Goal: Task Accomplishment & Management: Use online tool/utility

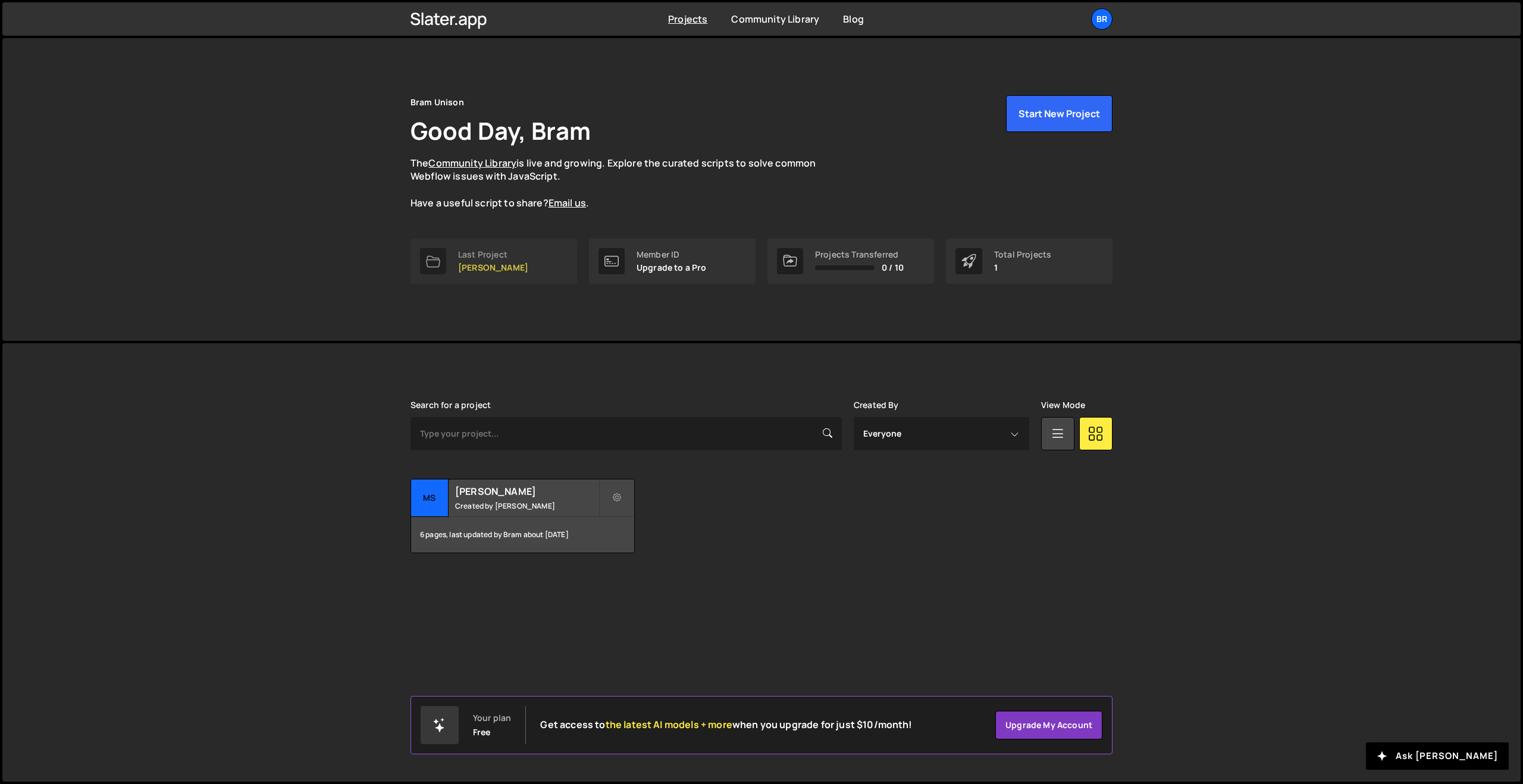
click at [479, 272] on p "[PERSON_NAME]" at bounding box center [493, 268] width 70 height 10
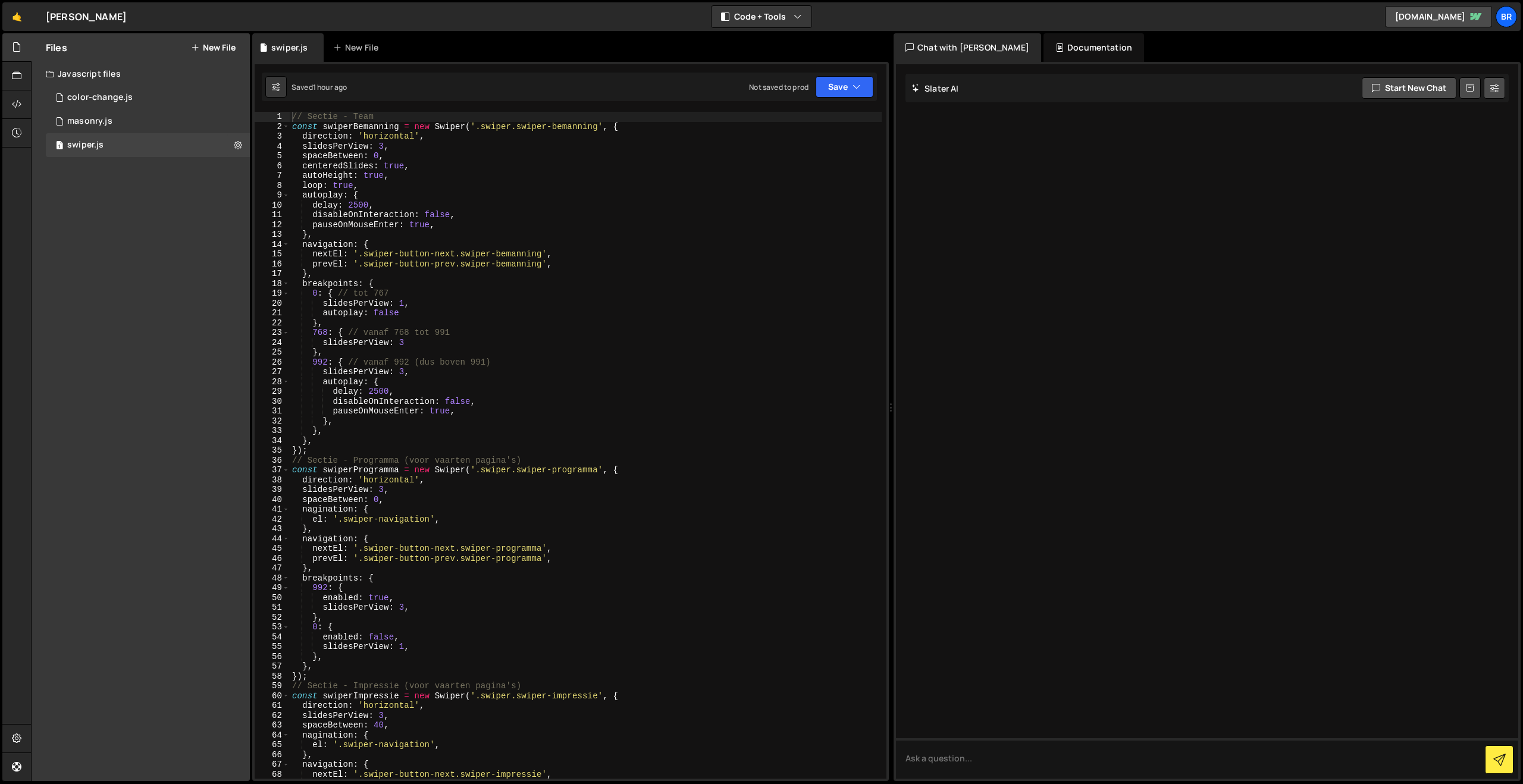
click at [215, 44] on button "New File" at bounding box center [213, 48] width 44 height 10
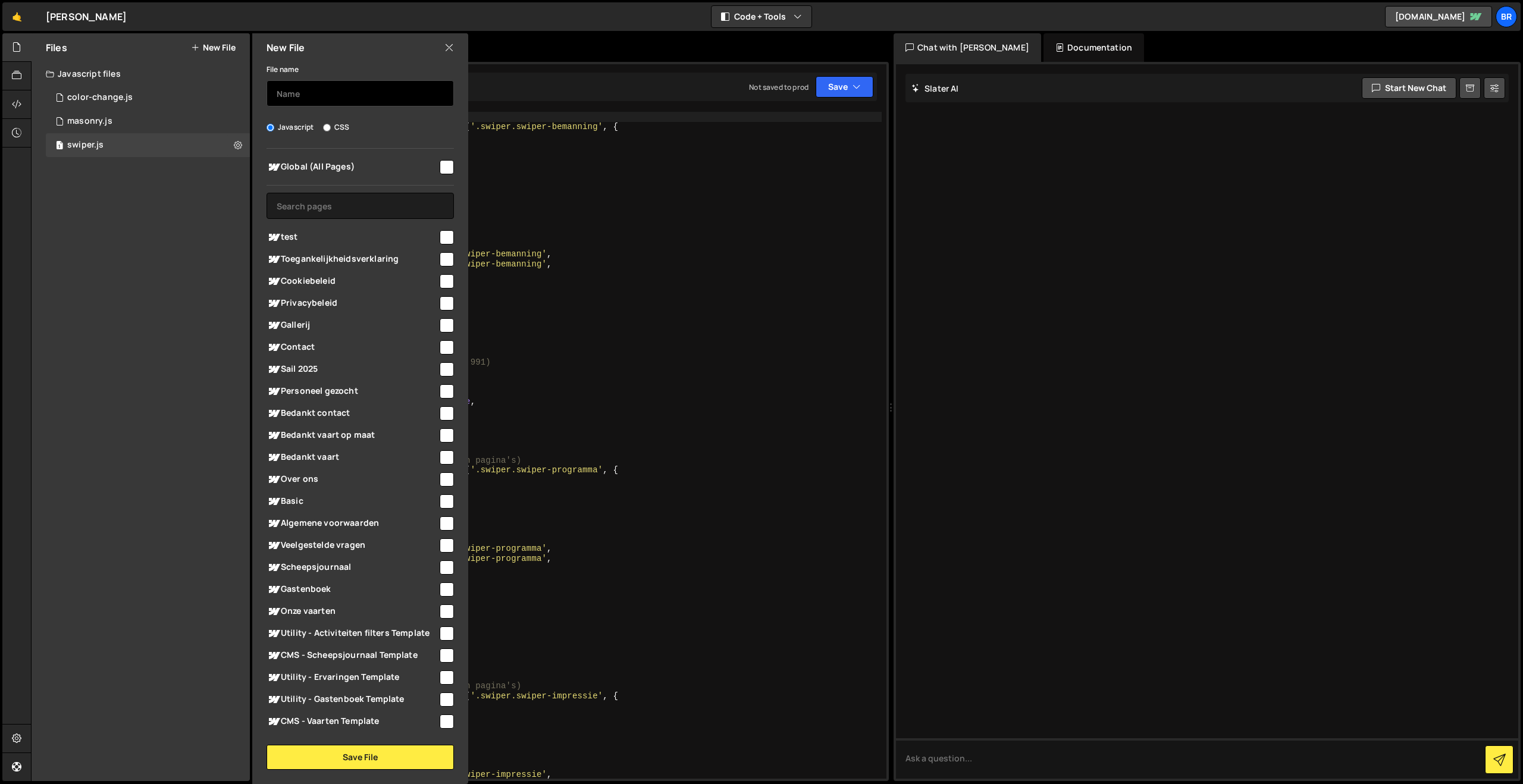
click at [318, 95] on input "text" at bounding box center [360, 93] width 188 height 26
type input "page-transition"
click at [440, 164] on input "checkbox" at bounding box center [447, 167] width 14 height 14
checkbox input "true"
click at [357, 755] on button "Save File" at bounding box center [360, 758] width 188 height 25
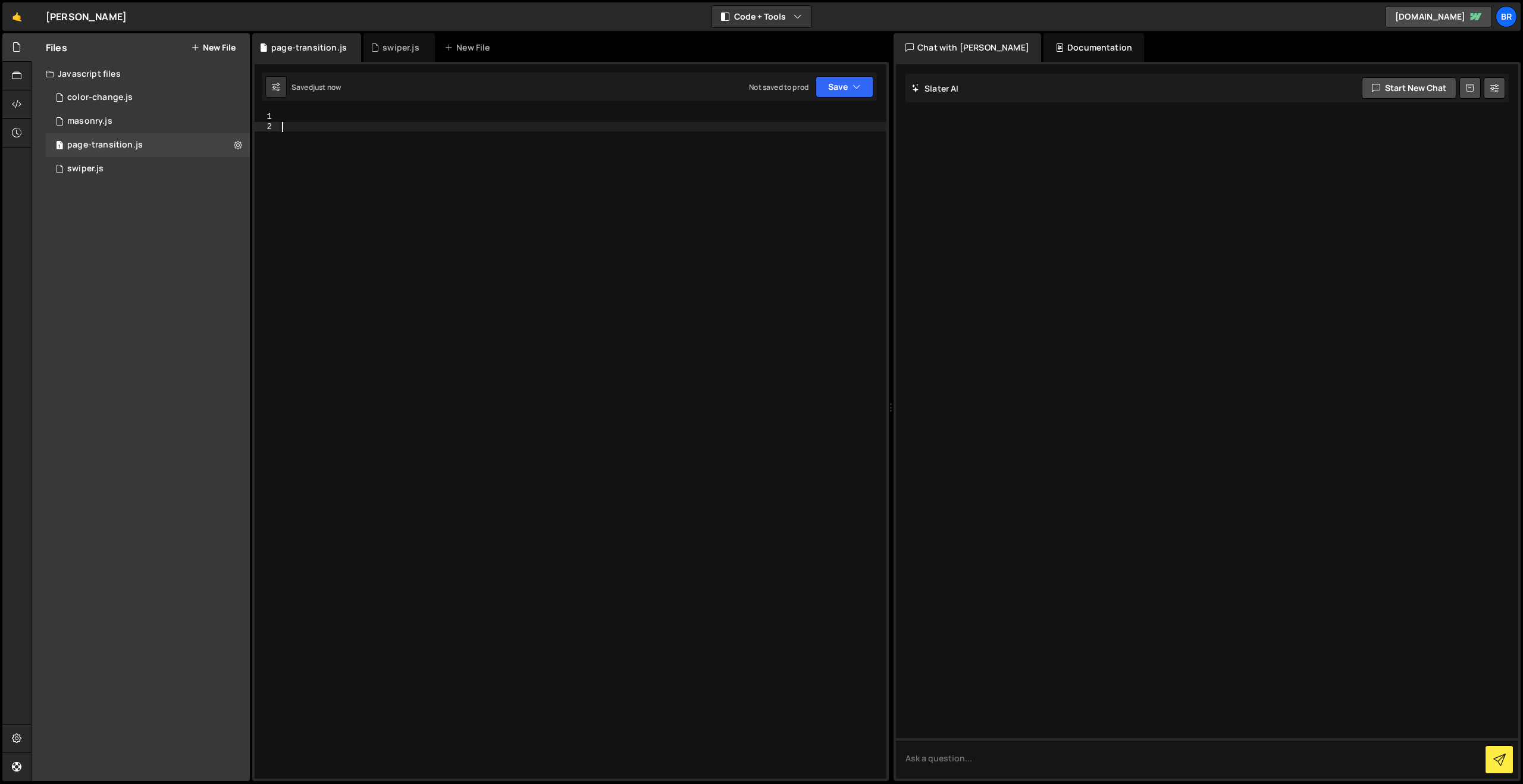
click at [330, 143] on div at bounding box center [583, 455] width 607 height 687
click at [316, 120] on div at bounding box center [583, 455] width 607 height 687
paste textarea "</script>"
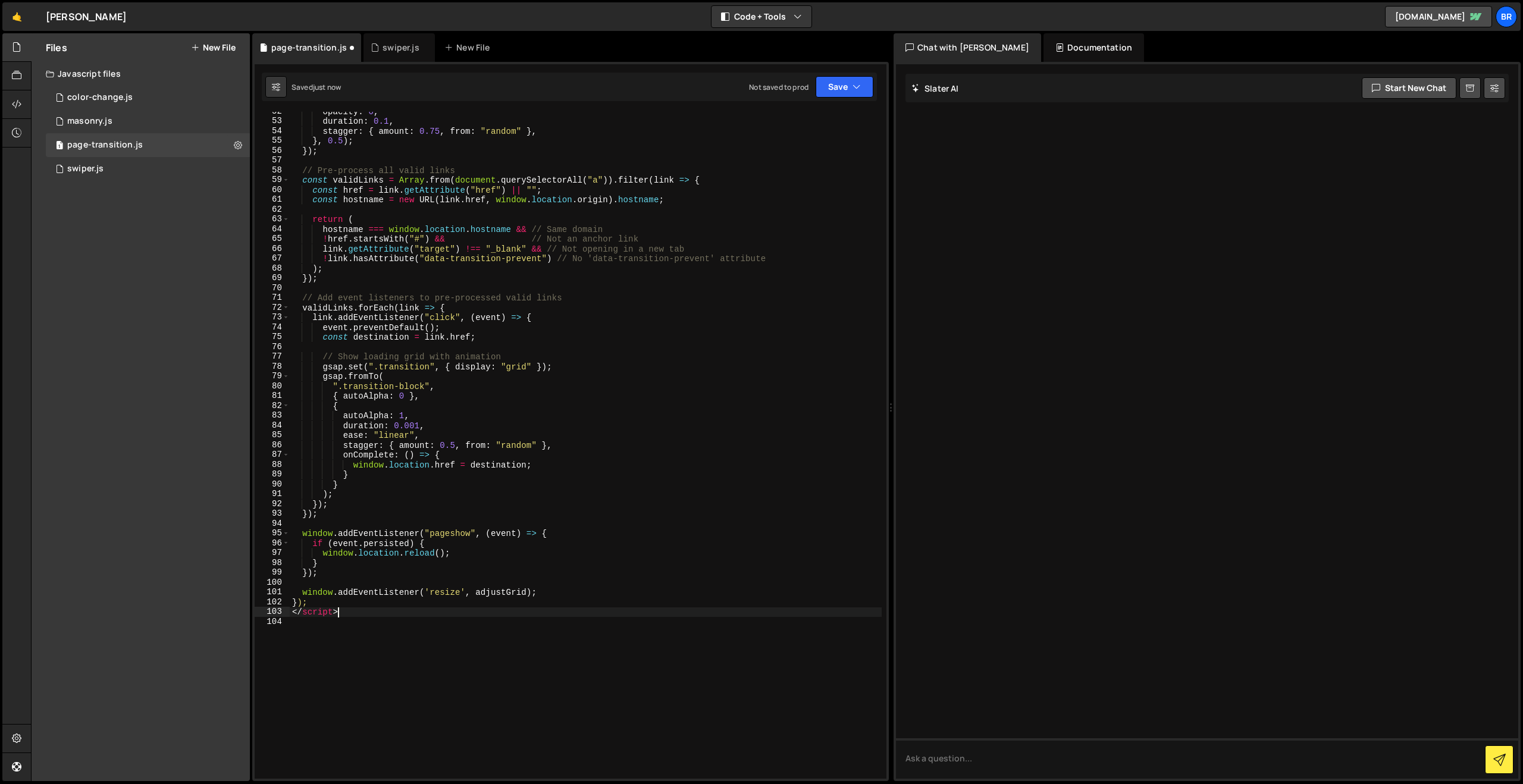
scroll to position [683, 0]
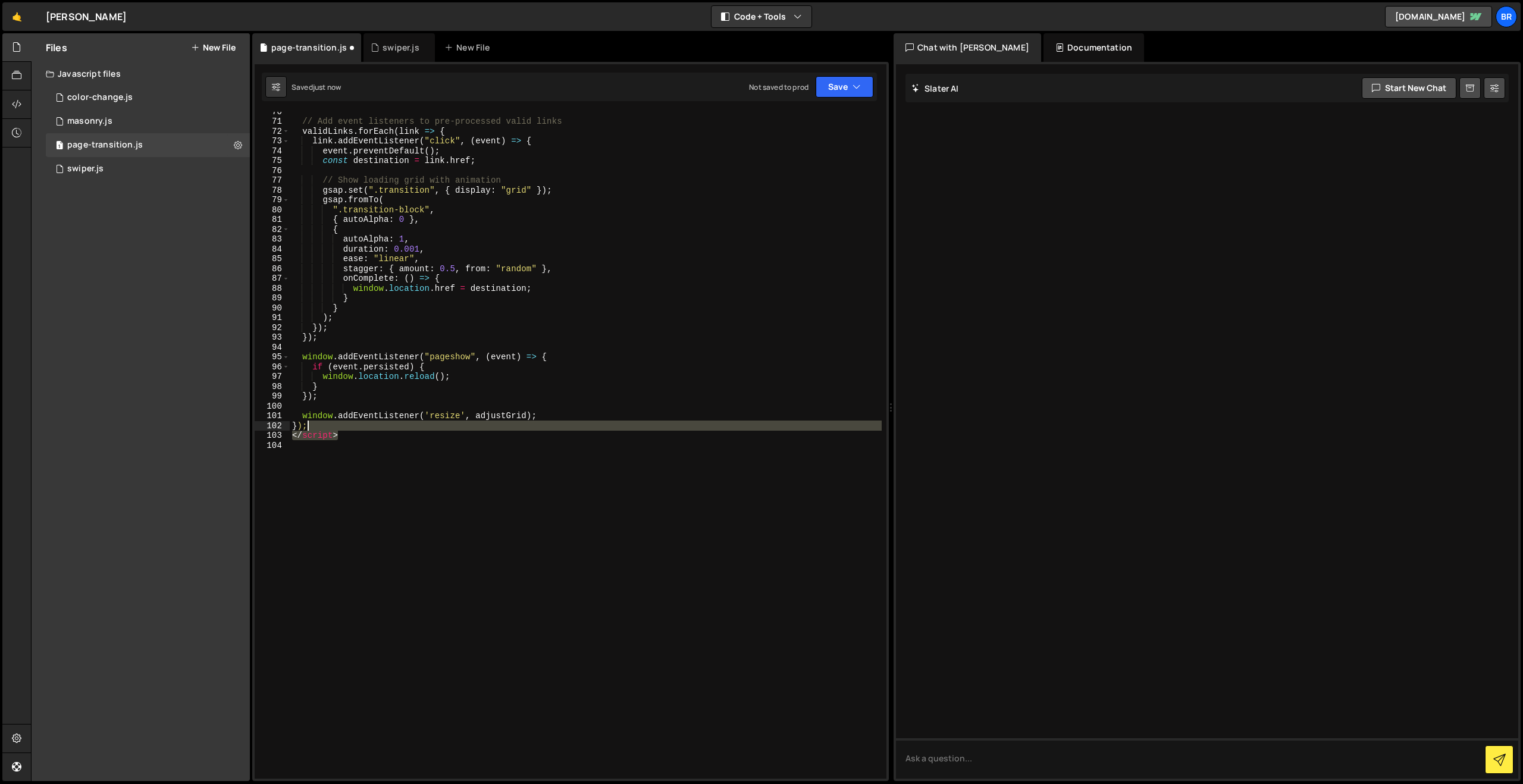
drag, startPoint x: 349, startPoint y: 434, endPoint x: 345, endPoint y: 428, distance: 7.2
click at [345, 428] on div "// Add event listeners to pre-processed valid links validLinks . forEach ( link…" at bounding box center [585, 449] width 592 height 687
type textarea "});"
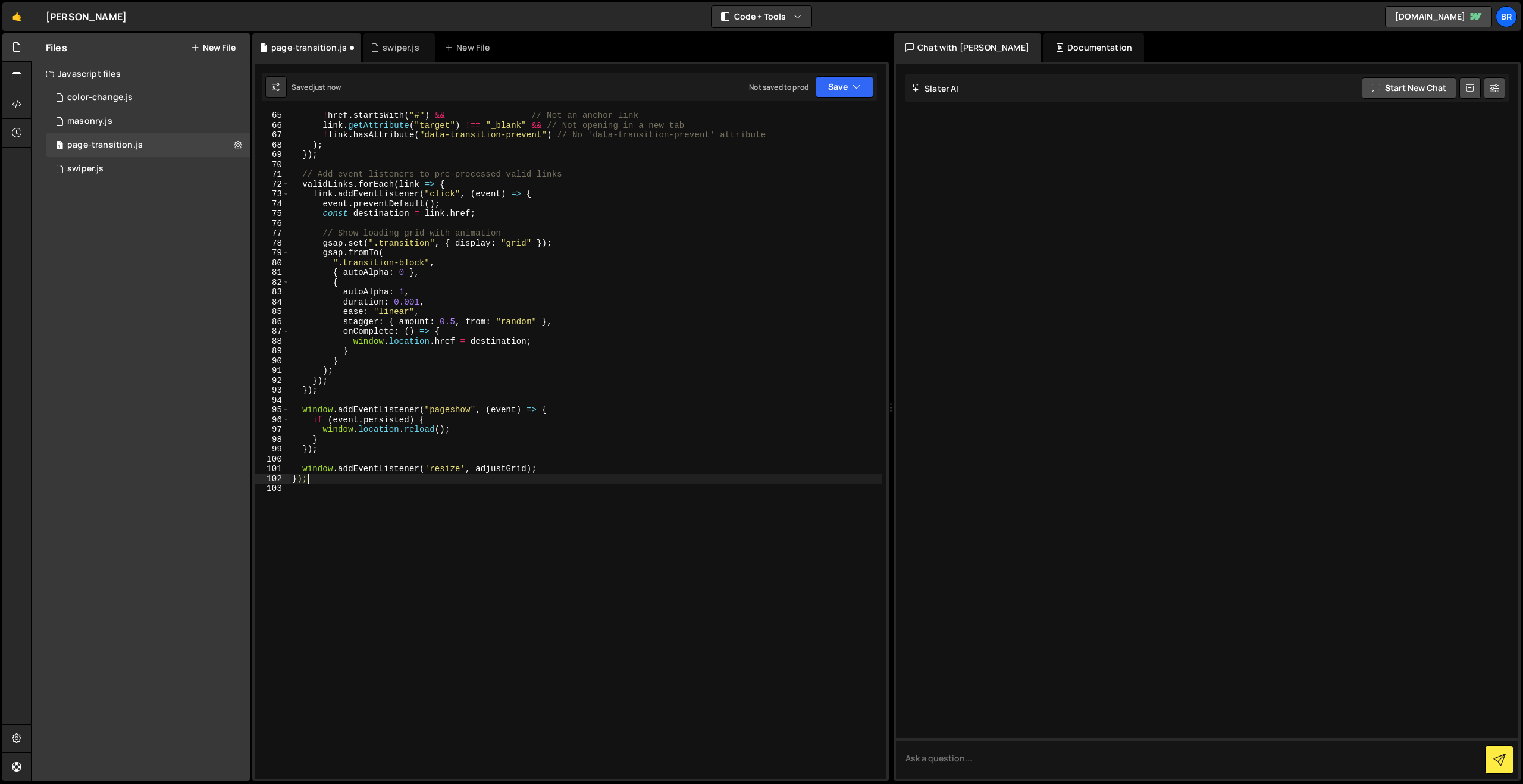
scroll to position [633, 0]
click at [333, 488] on div "! href . startsWith ( "#" ) && // Not an anchor link link . getAttribute ( "tar…" at bounding box center [585, 451] width 592 height 687
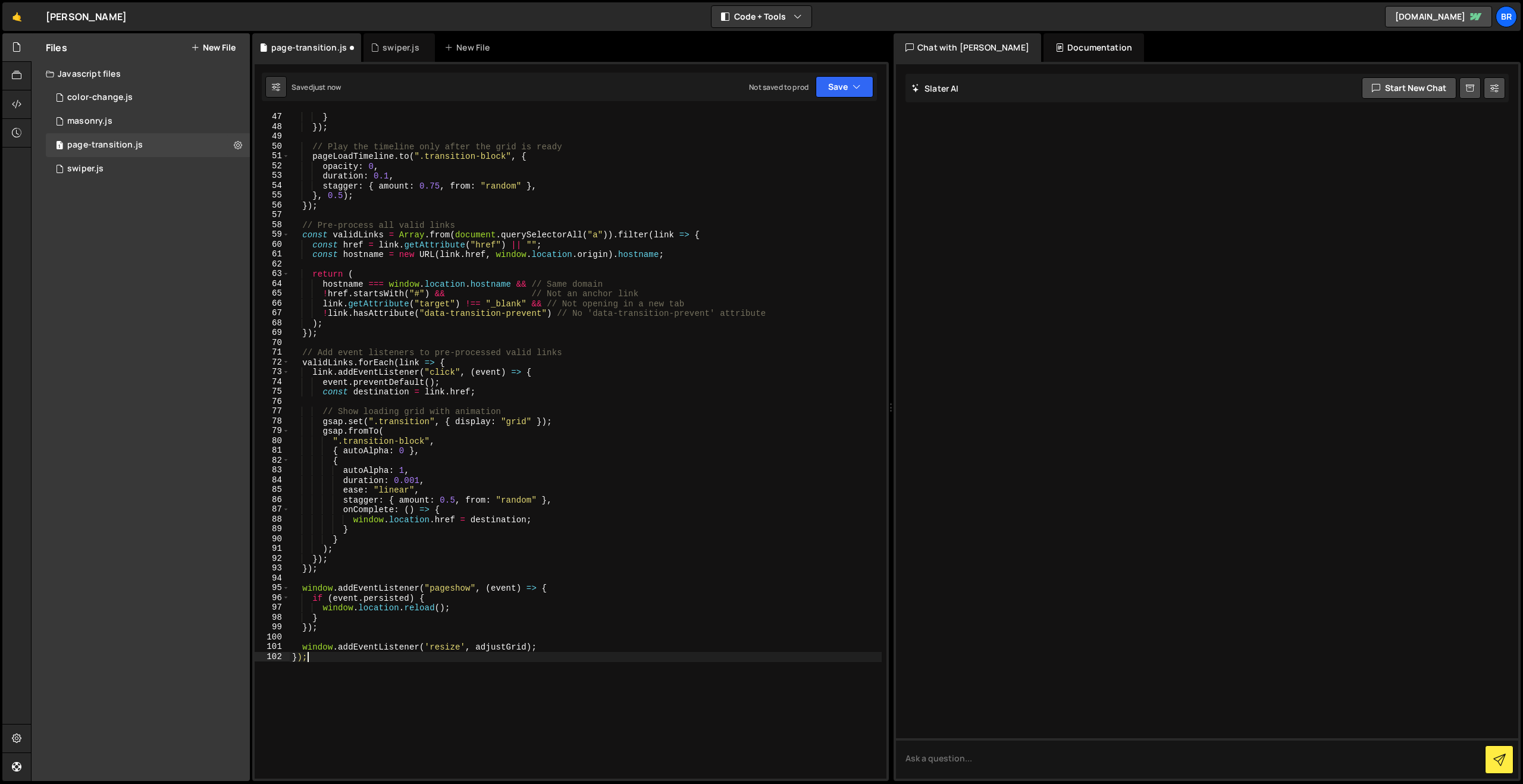
scroll to position [0, 0]
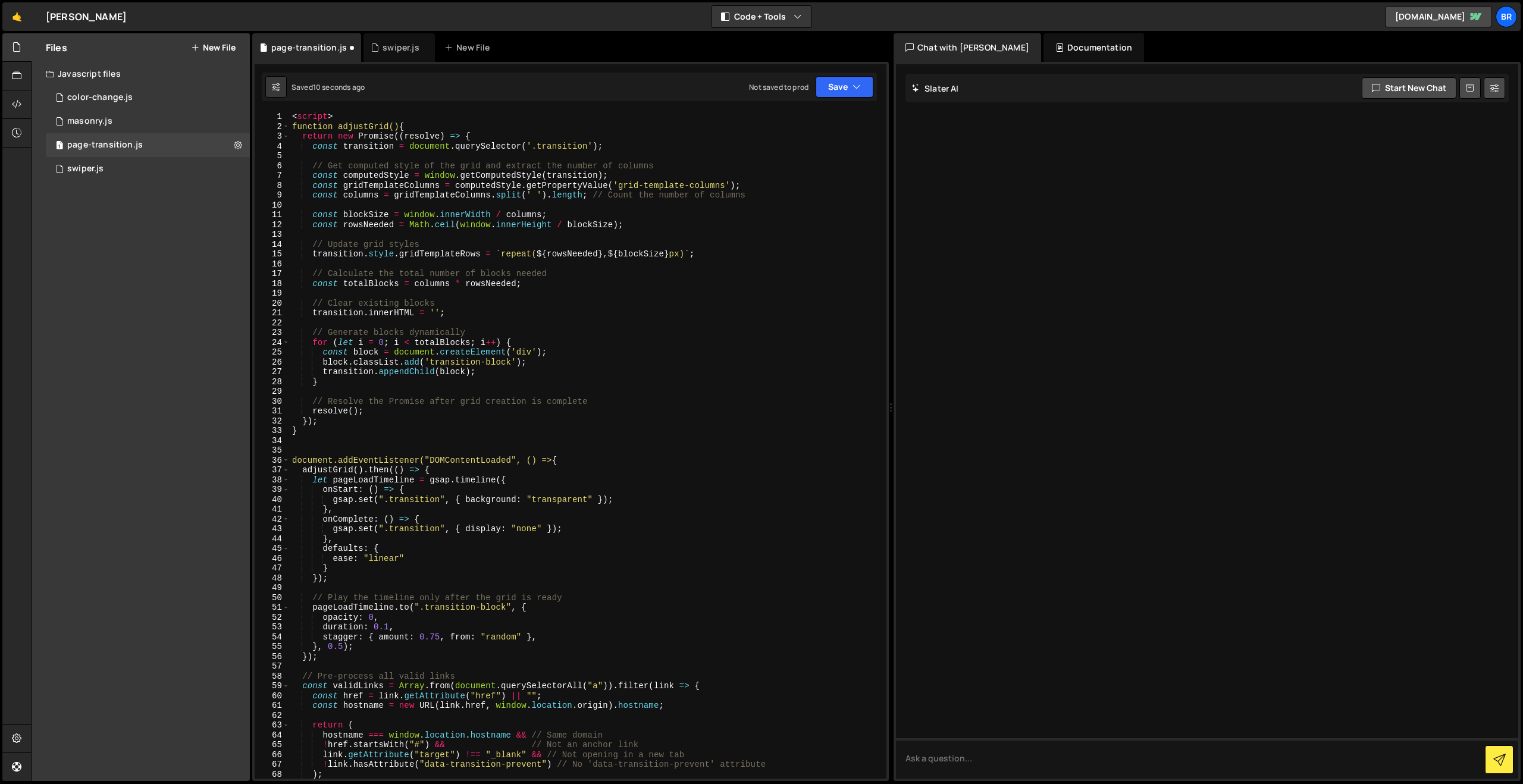
click at [294, 128] on div "< script > function adjustGrid() { return new Promise (( resolve ) => { const t…" at bounding box center [585, 455] width 592 height 687
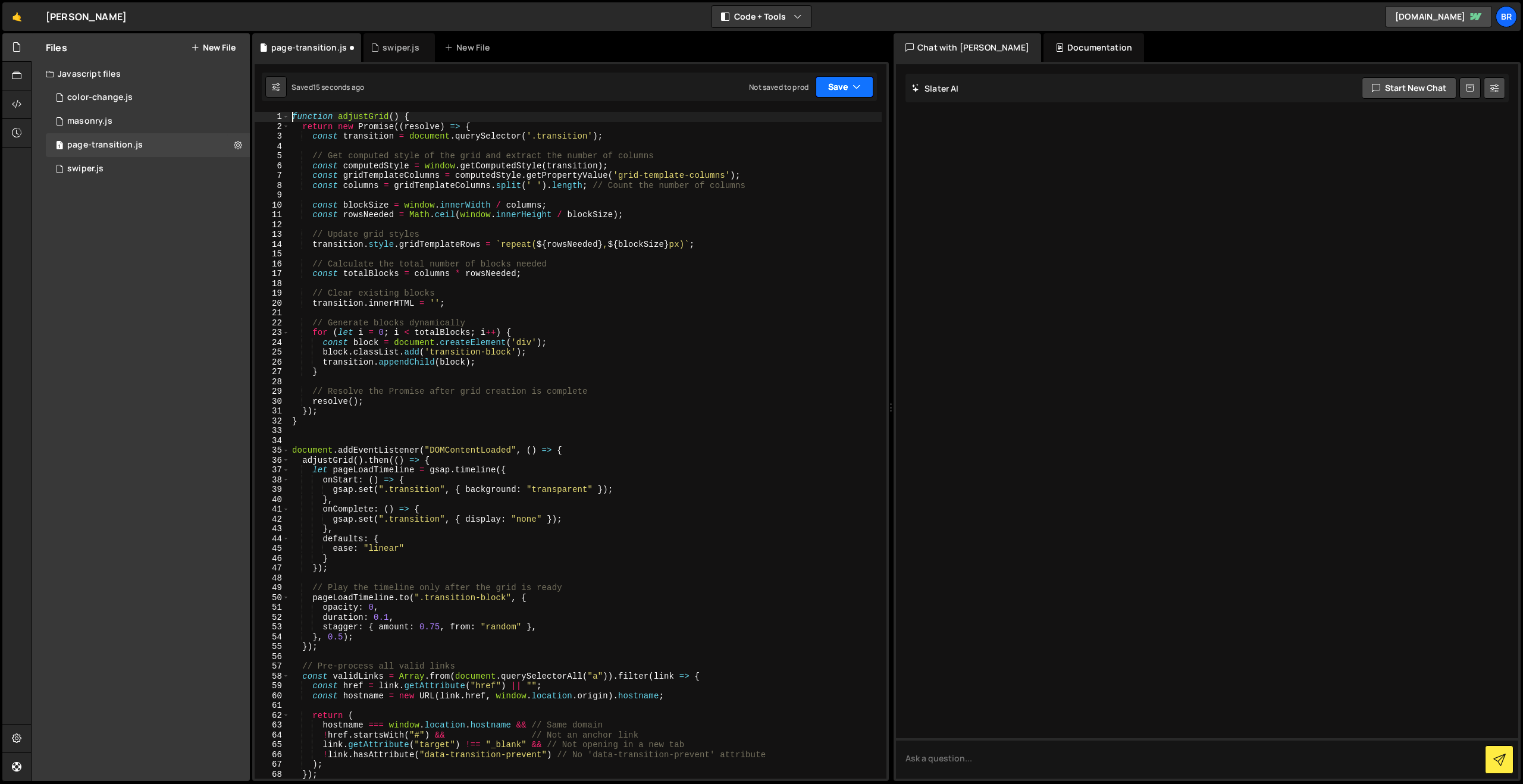
type textarea "function adjustGrid() {"
click at [834, 88] on button "Save" at bounding box center [844, 86] width 58 height 21
click at [805, 118] on div "Save to Staging S" at bounding box center [805, 116] width 124 height 12
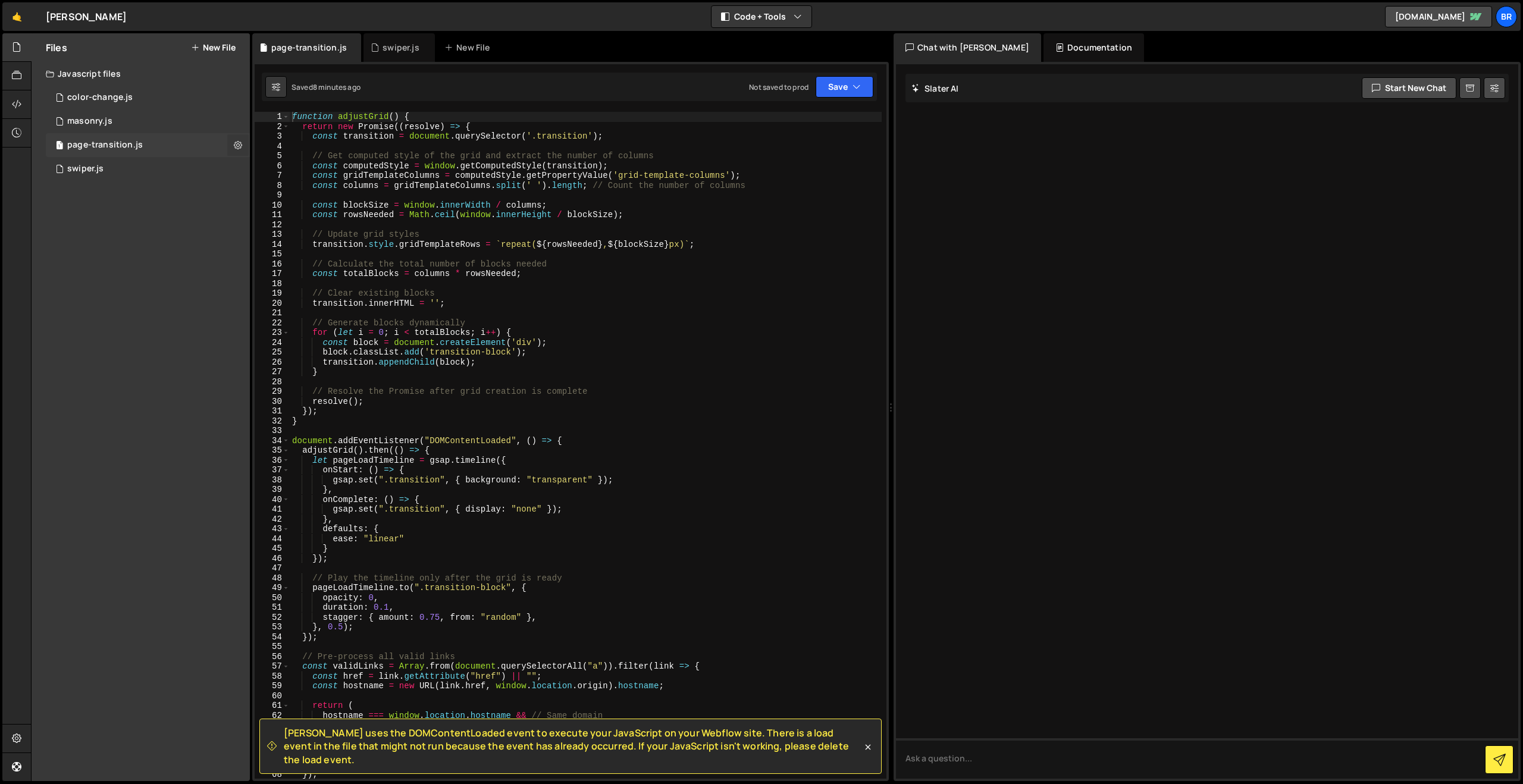
click at [239, 144] on icon at bounding box center [238, 145] width 9 height 11
type input "page-transition"
radio input "true"
checkbox input "true"
click at [304, 171] on button "Edit File Settings" at bounding box center [310, 170] width 116 height 24
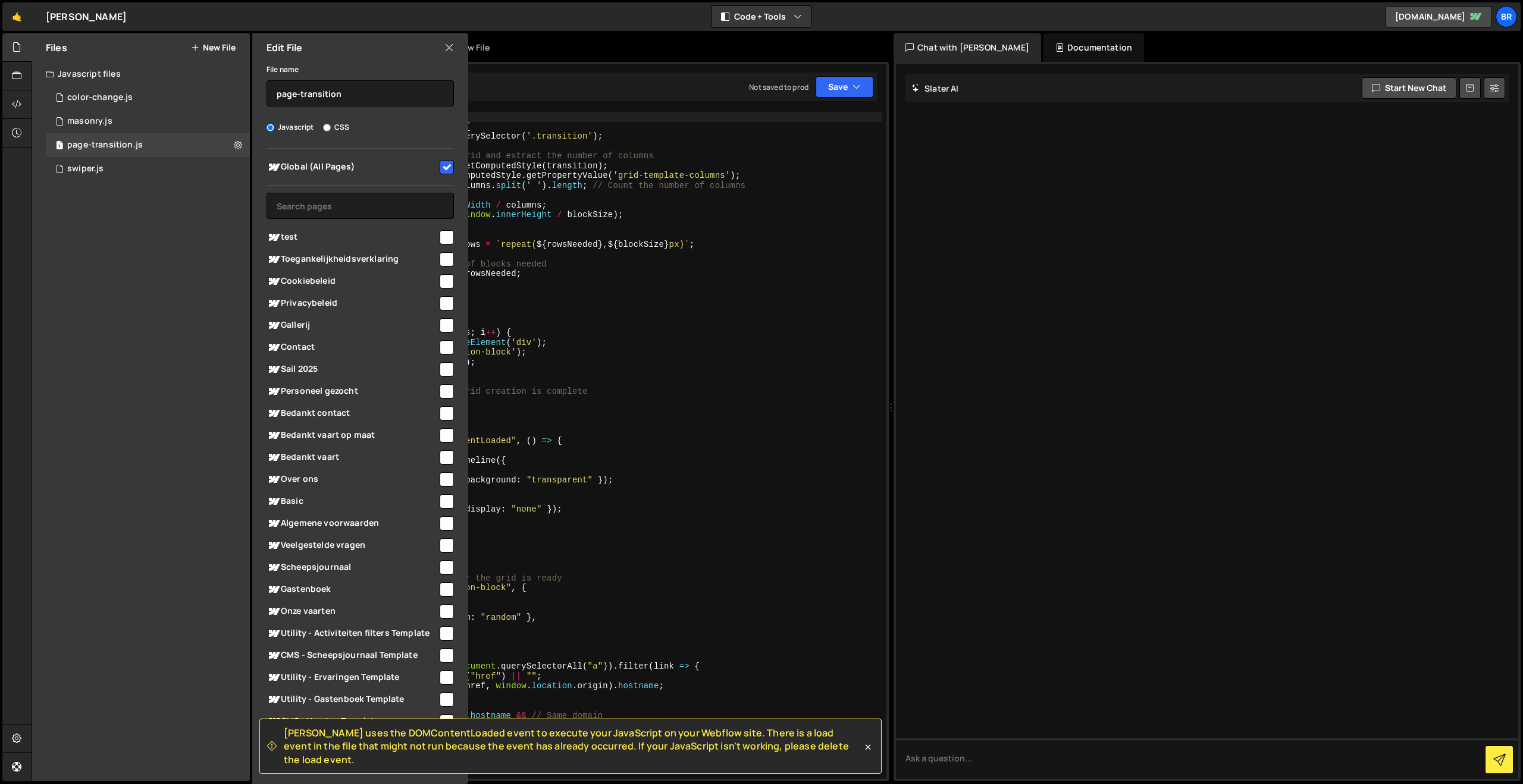
click at [443, 48] on div "Edit File" at bounding box center [360, 48] width 216 height 29
click at [447, 48] on icon at bounding box center [449, 48] width 10 height 13
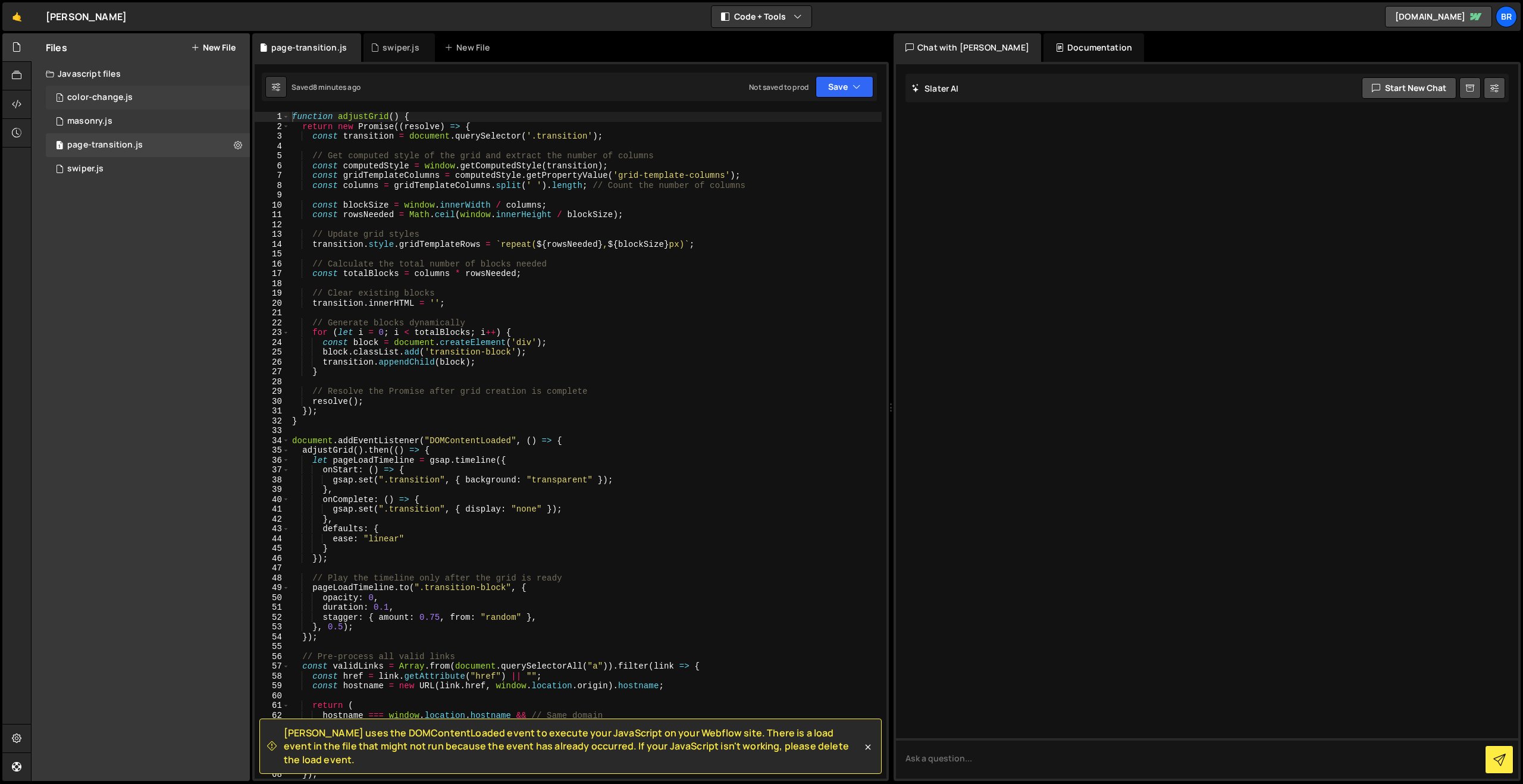
click at [146, 98] on div "1 color-change.js 0" at bounding box center [148, 97] width 204 height 24
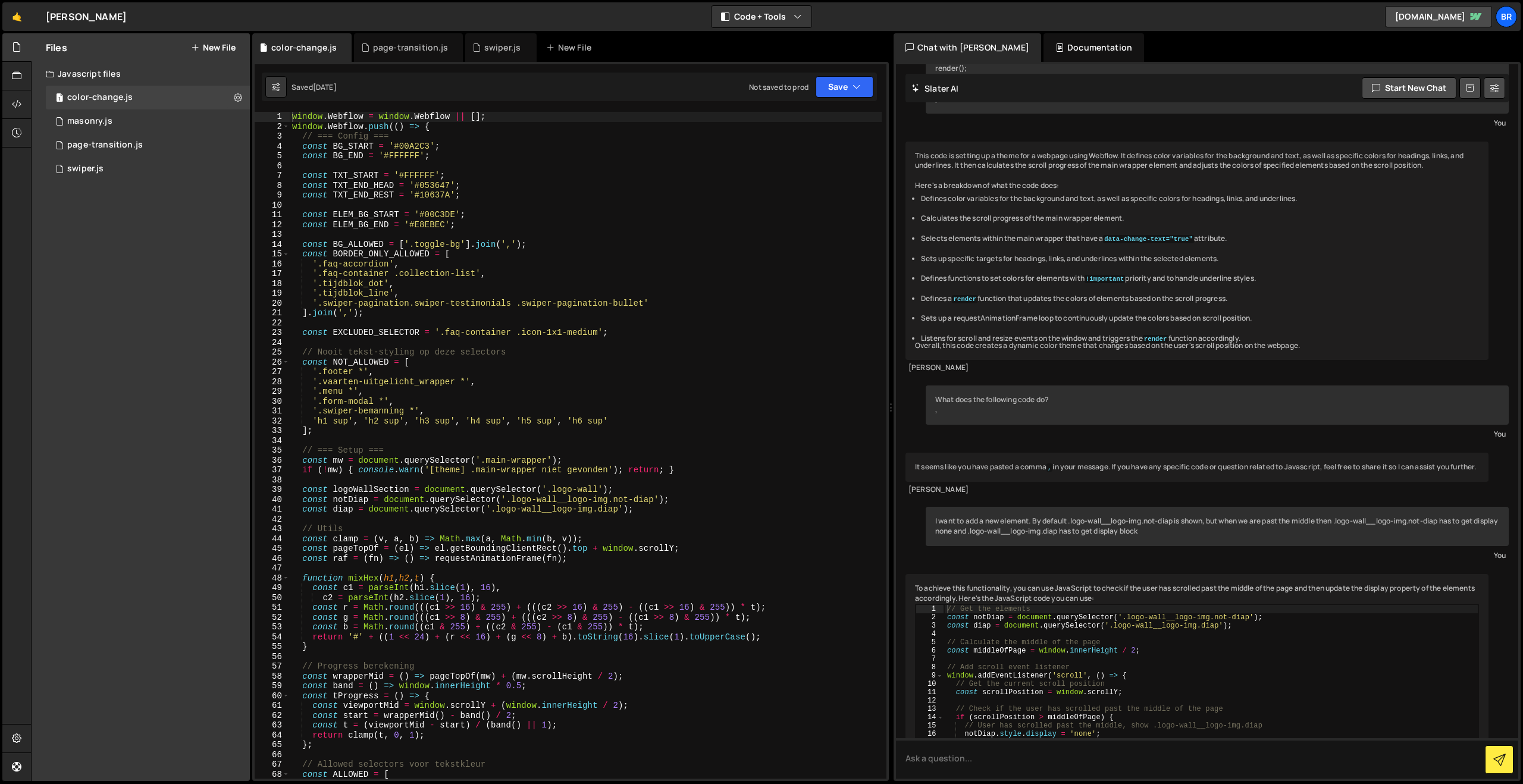
scroll to position [1872, 0]
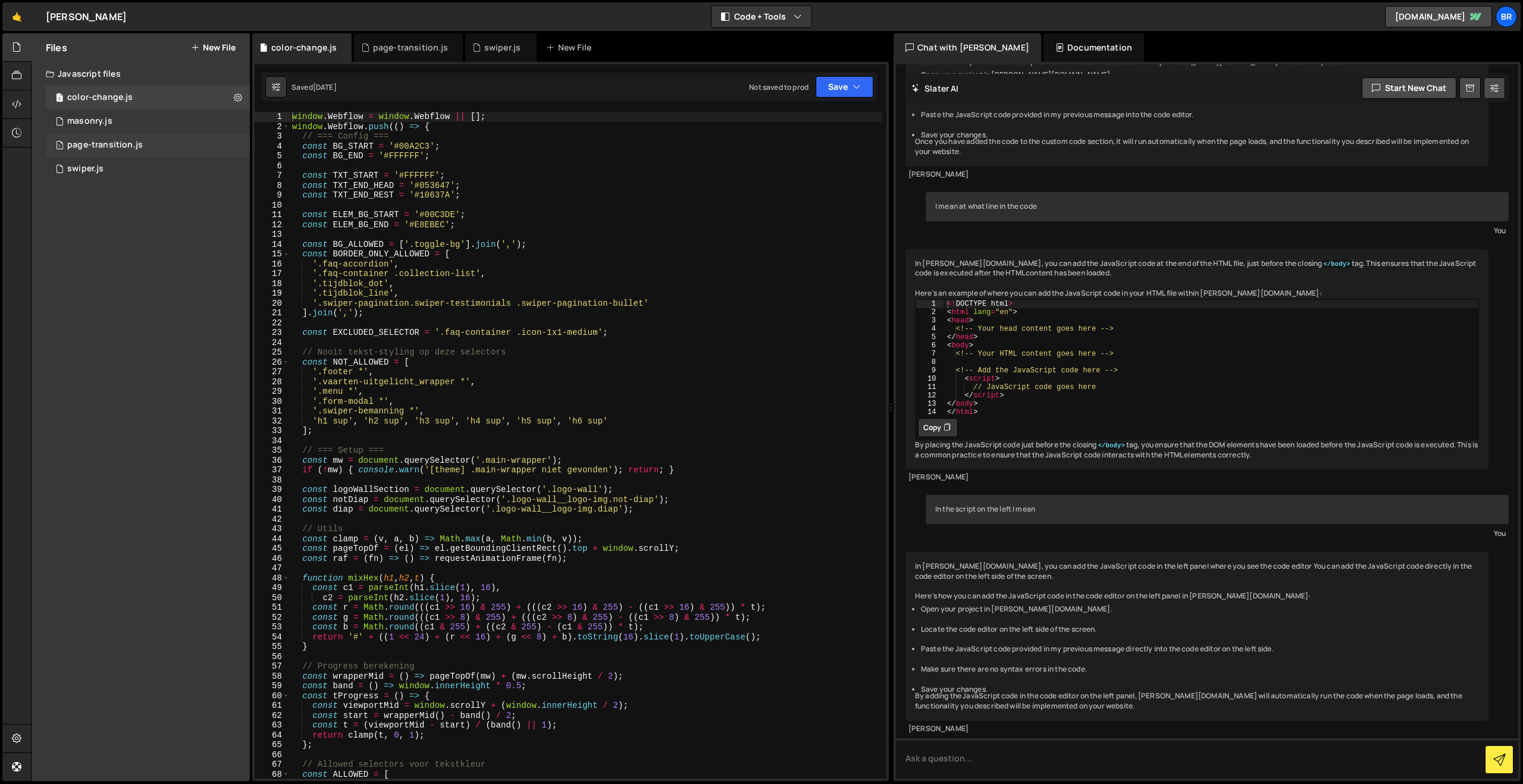
click at [123, 147] on div "page-transition.js" at bounding box center [105, 146] width 75 height 11
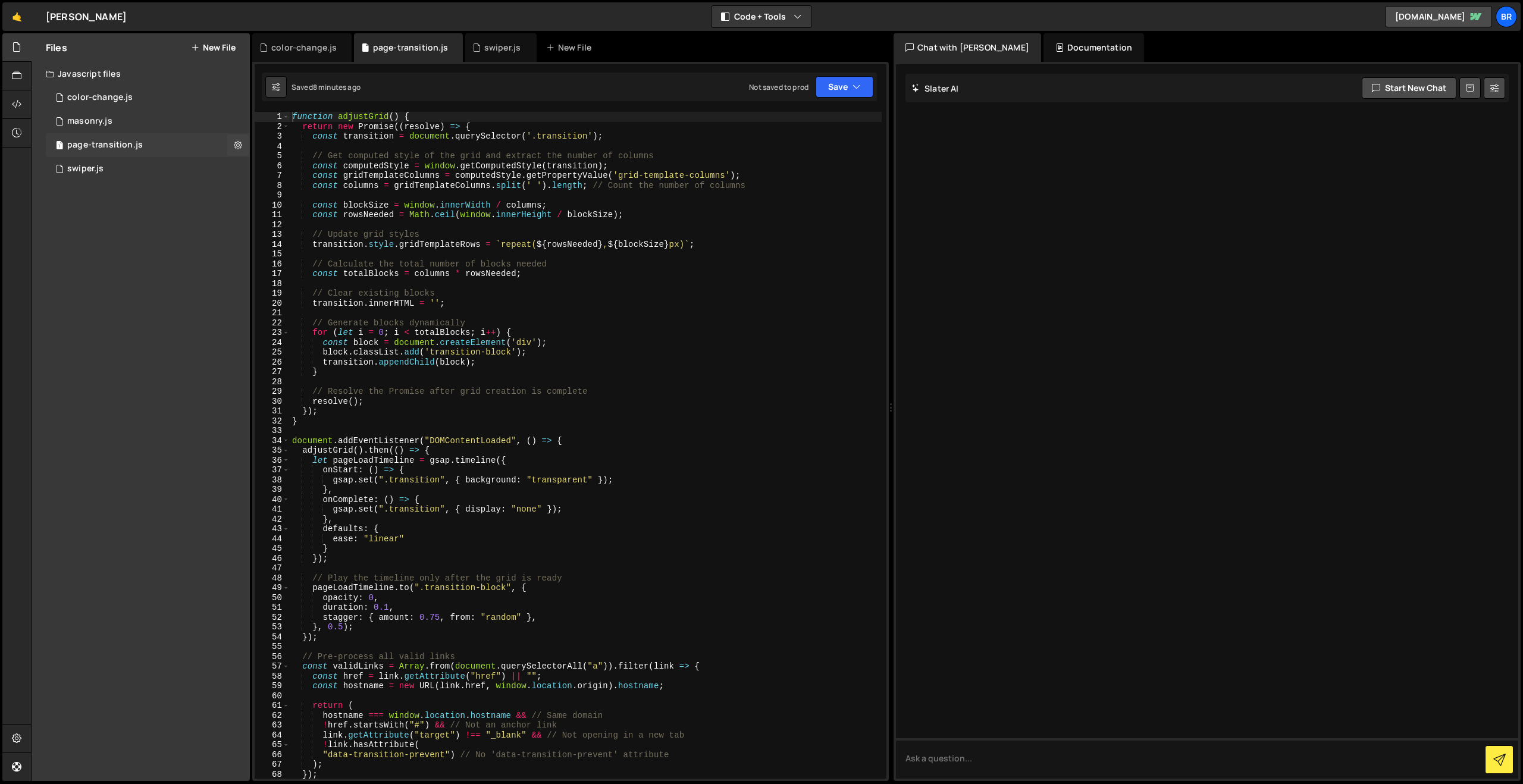
scroll to position [0, 0]
click at [357, 208] on div "function adjustGrid ( ) { return new Promise (( resolve ) => { const transition…" at bounding box center [585, 455] width 592 height 687
type textarea "});"
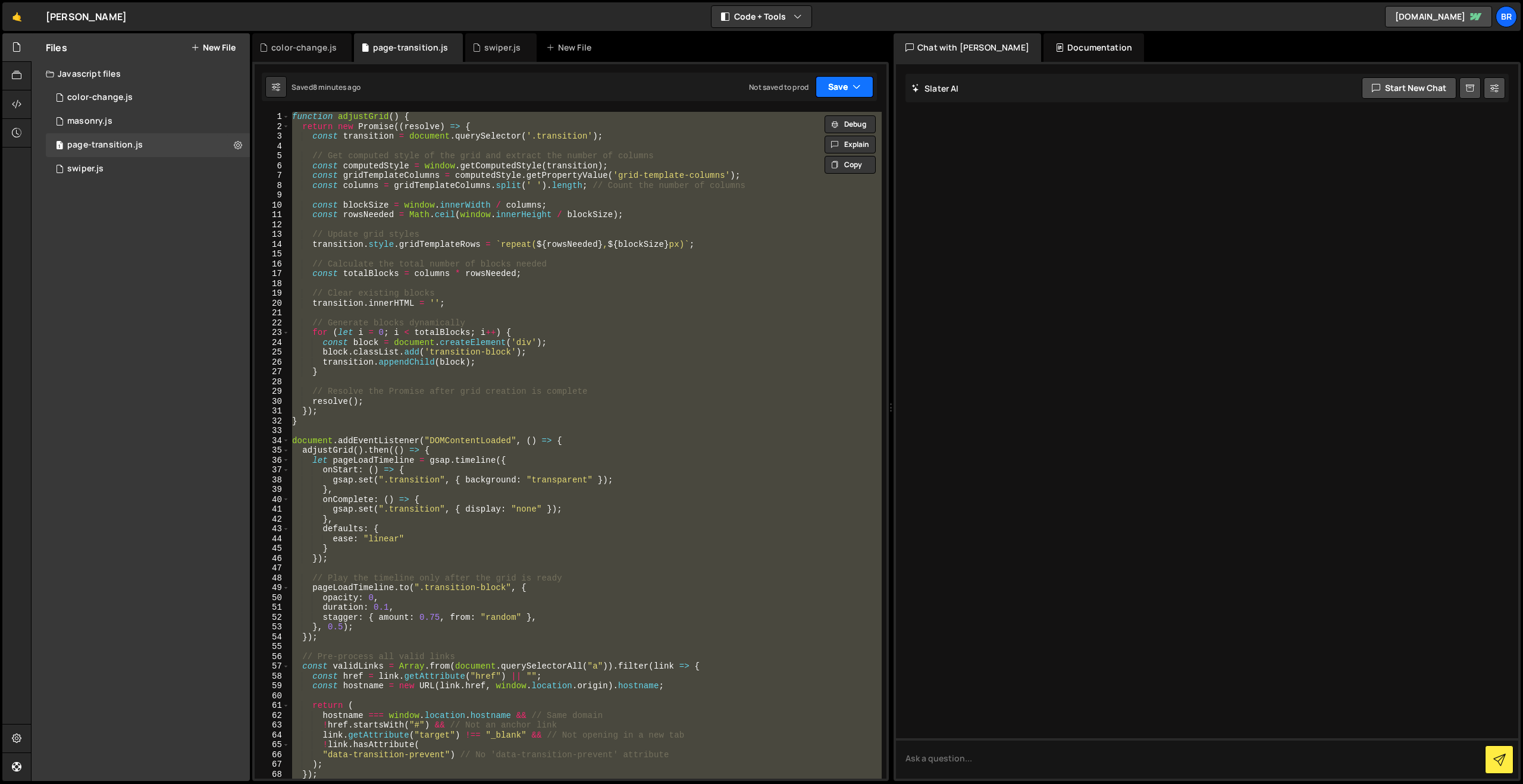
click at [847, 80] on button "Save" at bounding box center [844, 86] width 58 height 21
click at [800, 118] on div "Save to Staging S" at bounding box center [805, 116] width 124 height 12
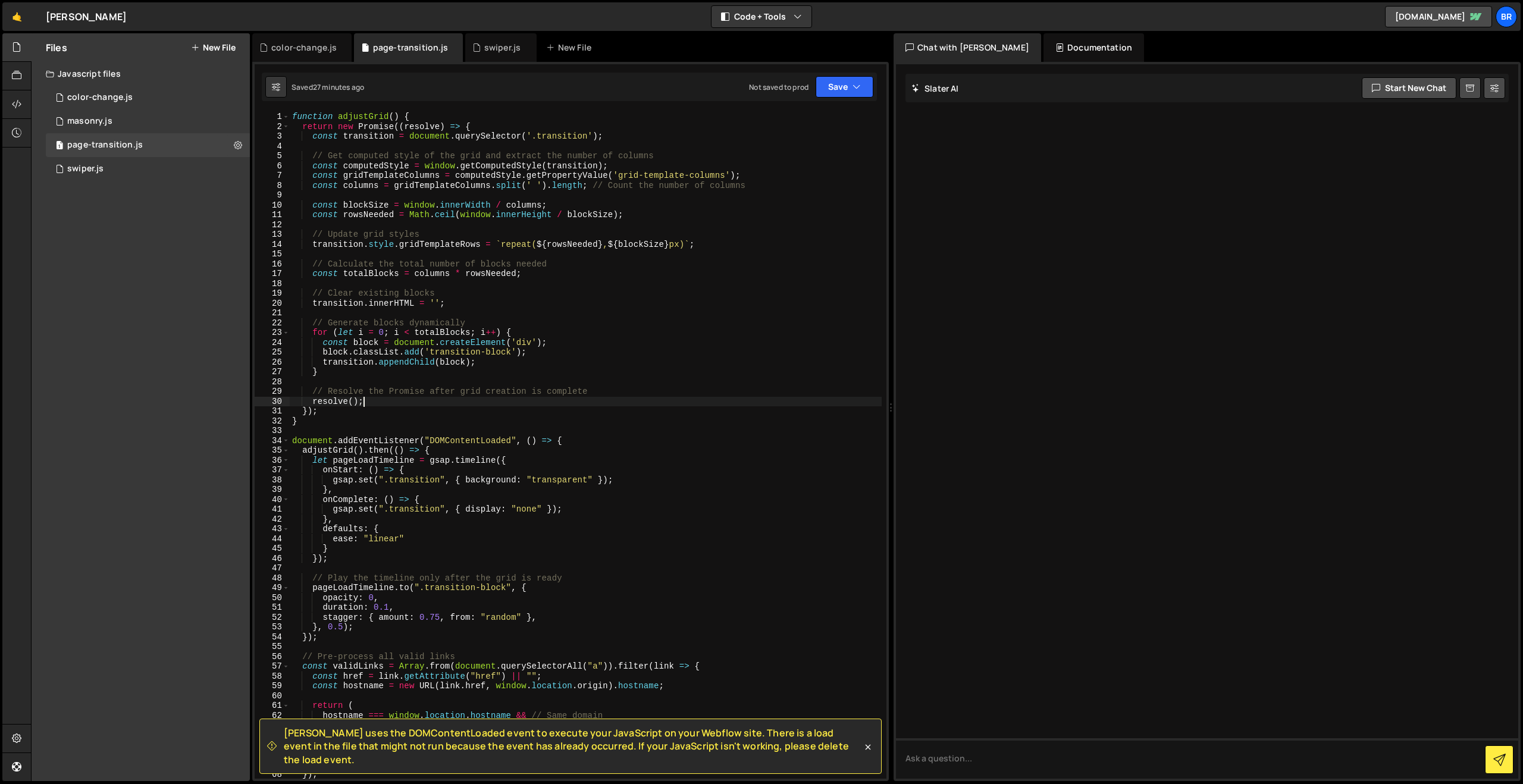
click at [453, 403] on div "function adjustGrid ( ) { return new Promise (( resolve ) => { const transition…" at bounding box center [585, 455] width 592 height 687
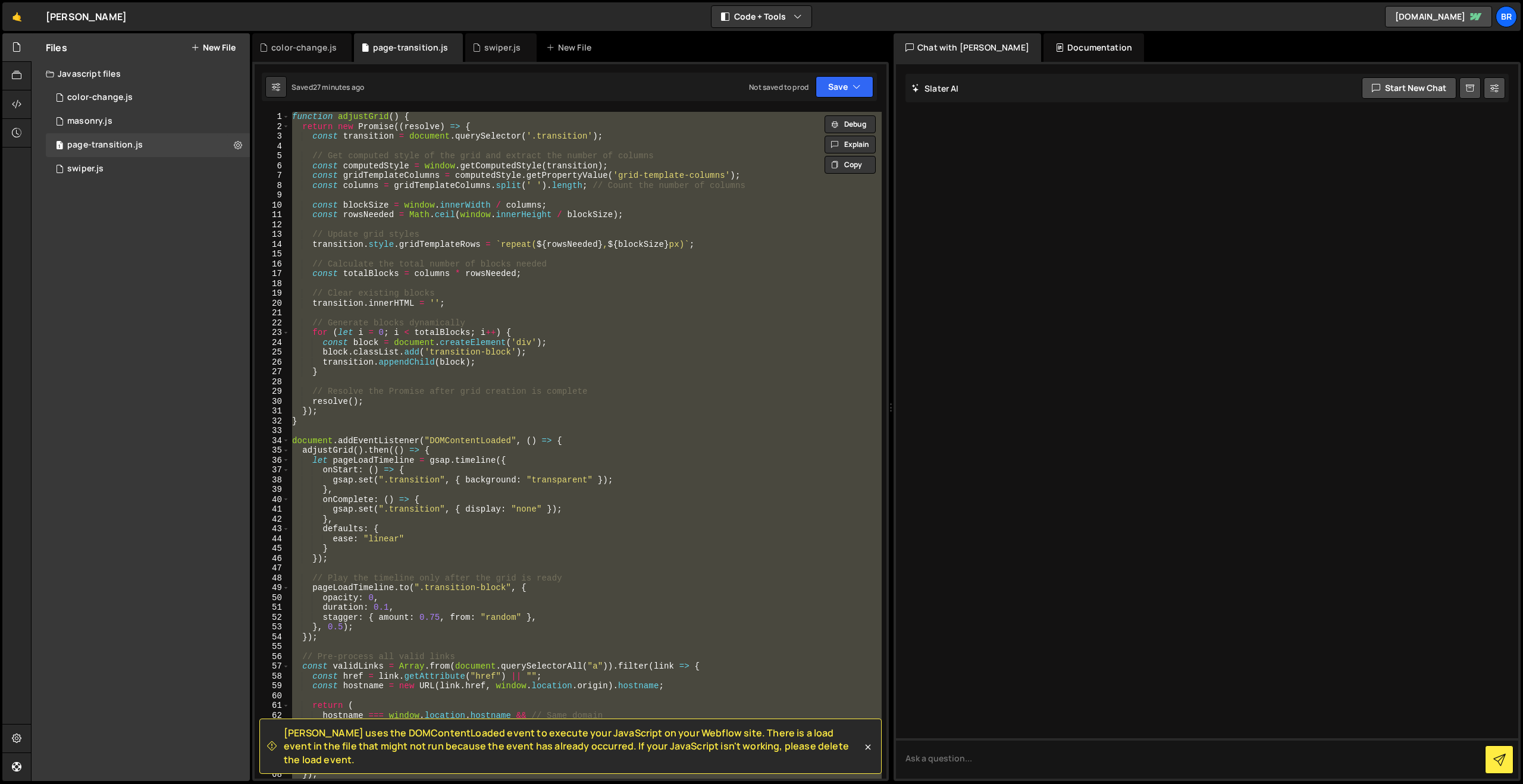
paste textarea "</script>"
click at [841, 93] on button "Save" at bounding box center [844, 86] width 58 height 21
click at [827, 125] on div "Saved 27 minutes ago" at bounding box center [805, 129] width 124 height 14
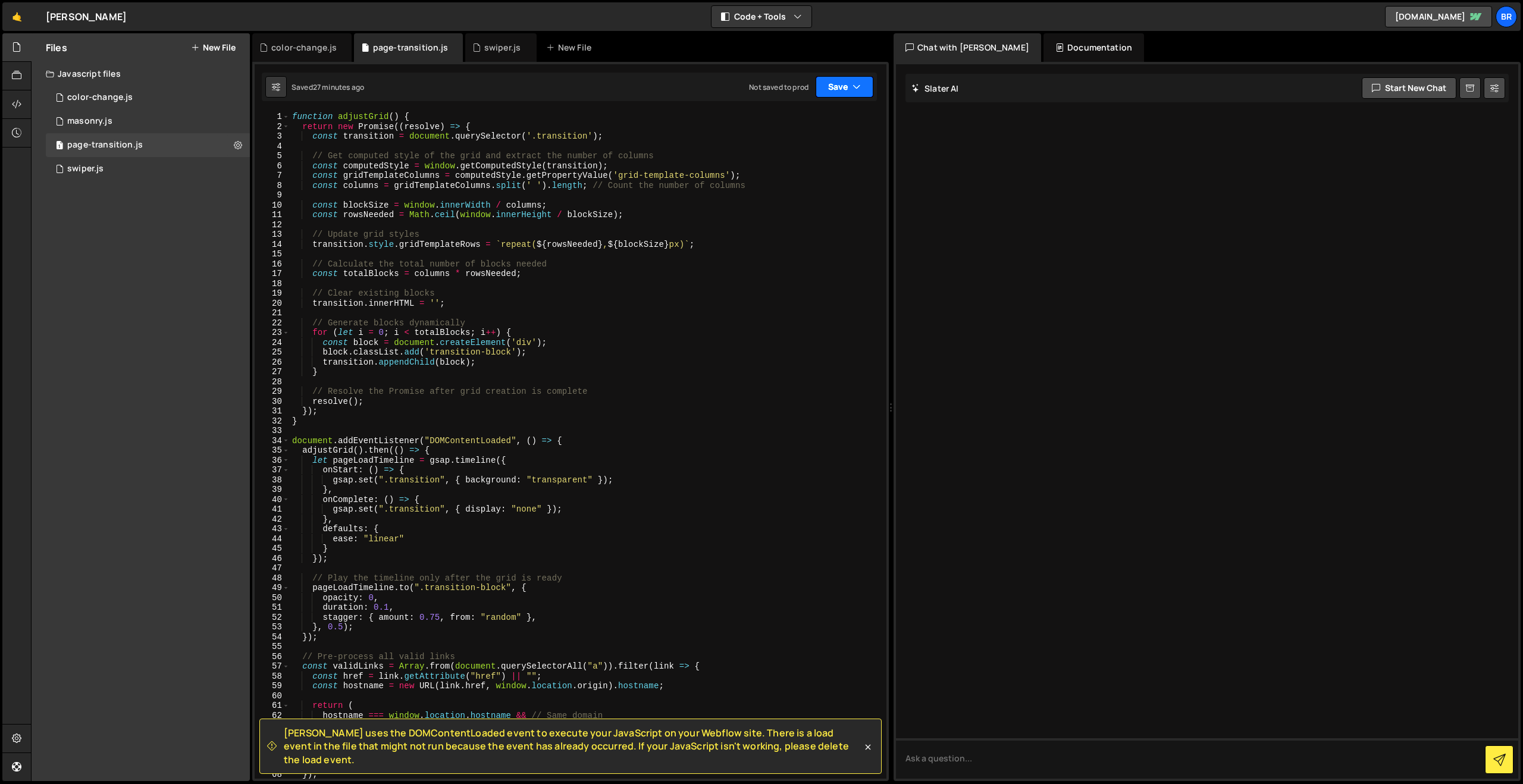
click at [862, 91] on button "Save" at bounding box center [844, 86] width 58 height 21
click at [807, 131] on div "27 minutes ago" at bounding box center [788, 128] width 50 height 10
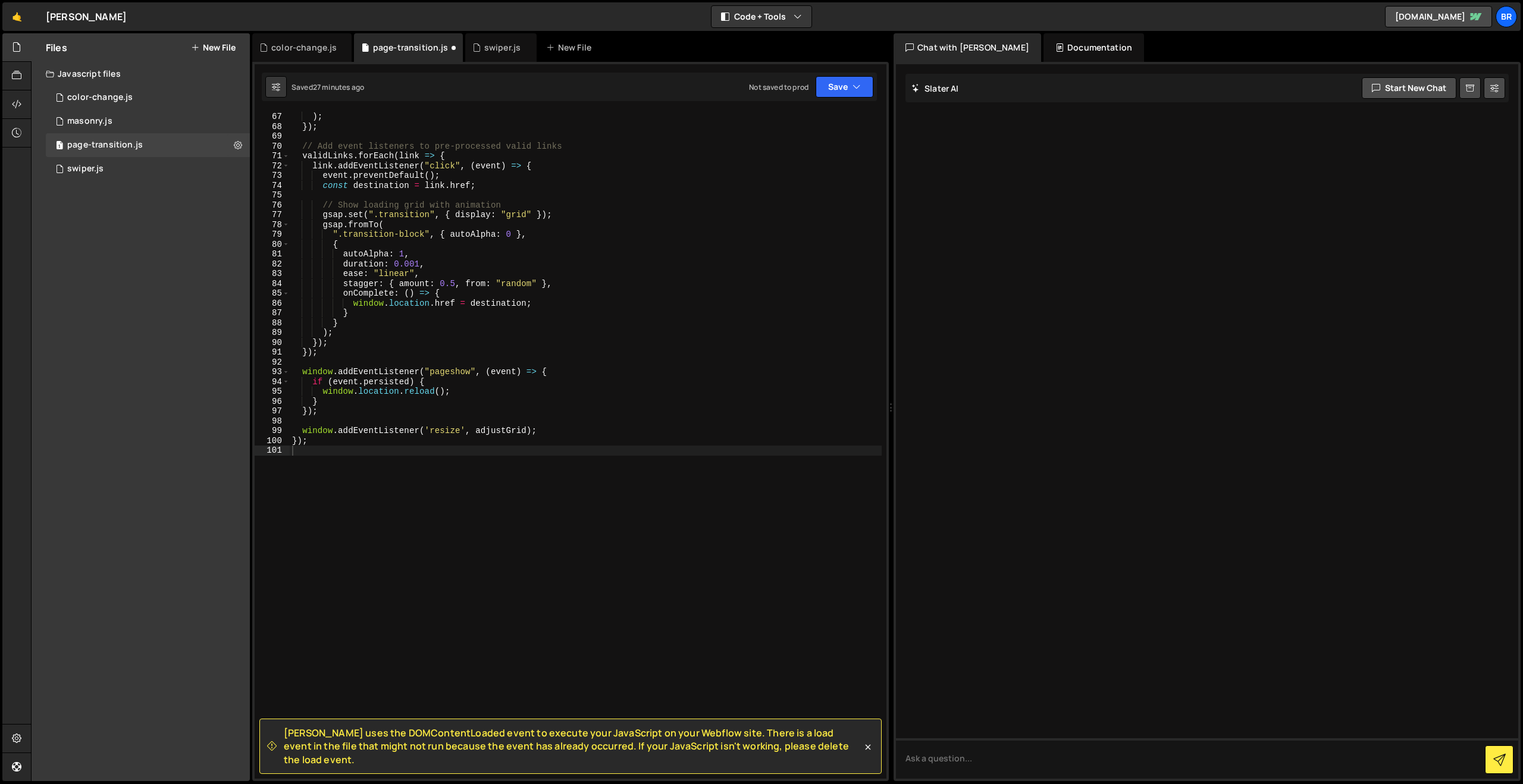
scroll to position [648, 0]
click at [319, 443] on div ") ; }) ; // Add event listeners to pre-processed valid links validLinks . forEa…" at bounding box center [585, 455] width 592 height 687
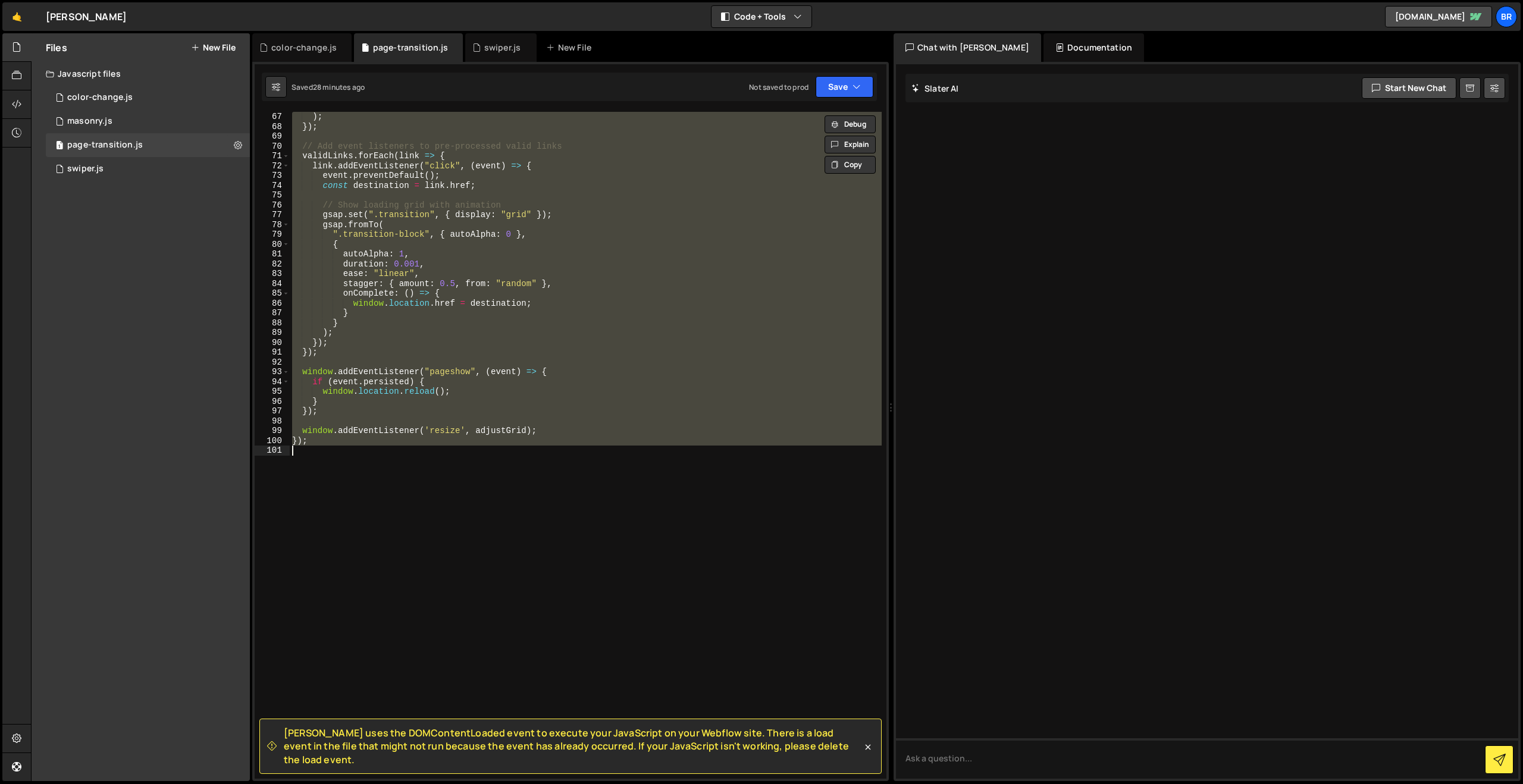
paste textarea
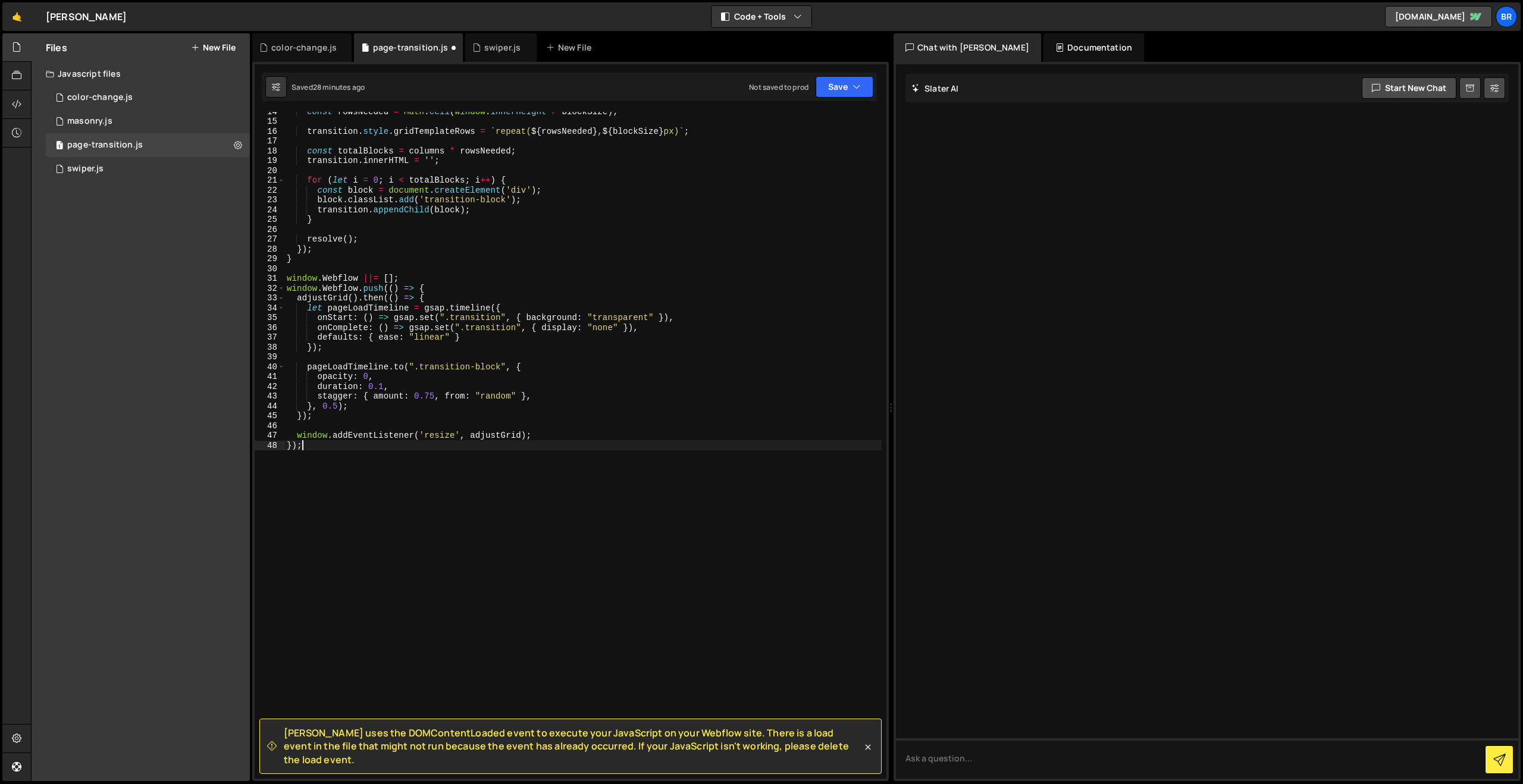
scroll to position [133, 0]
click at [839, 84] on button "Save" at bounding box center [844, 86] width 58 height 21
click at [799, 126] on div "28 minutes ago" at bounding box center [789, 128] width 51 height 10
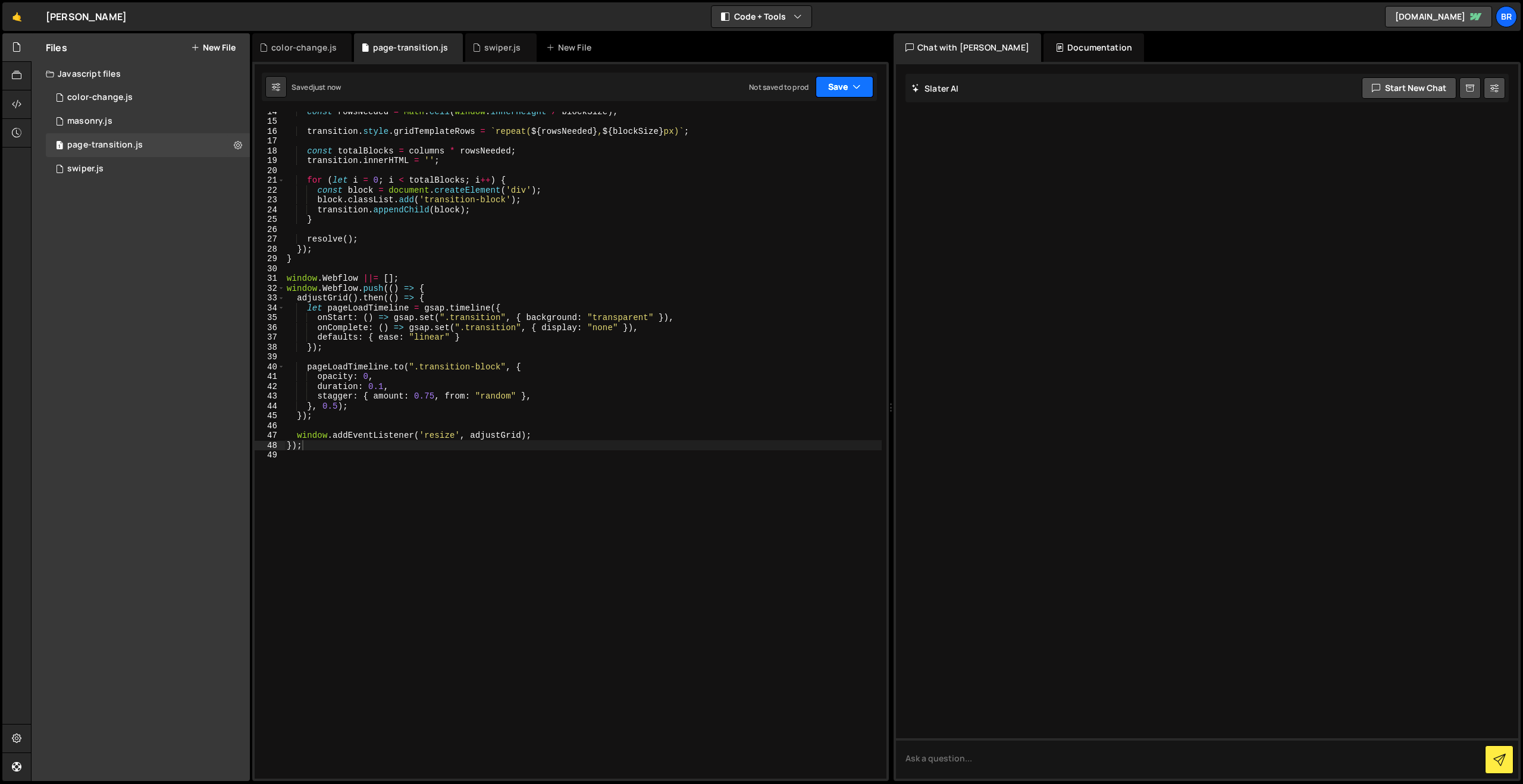
click at [856, 89] on icon "button" at bounding box center [856, 86] width 9 height 12
click at [802, 120] on div "Save to Staging S" at bounding box center [805, 116] width 124 height 12
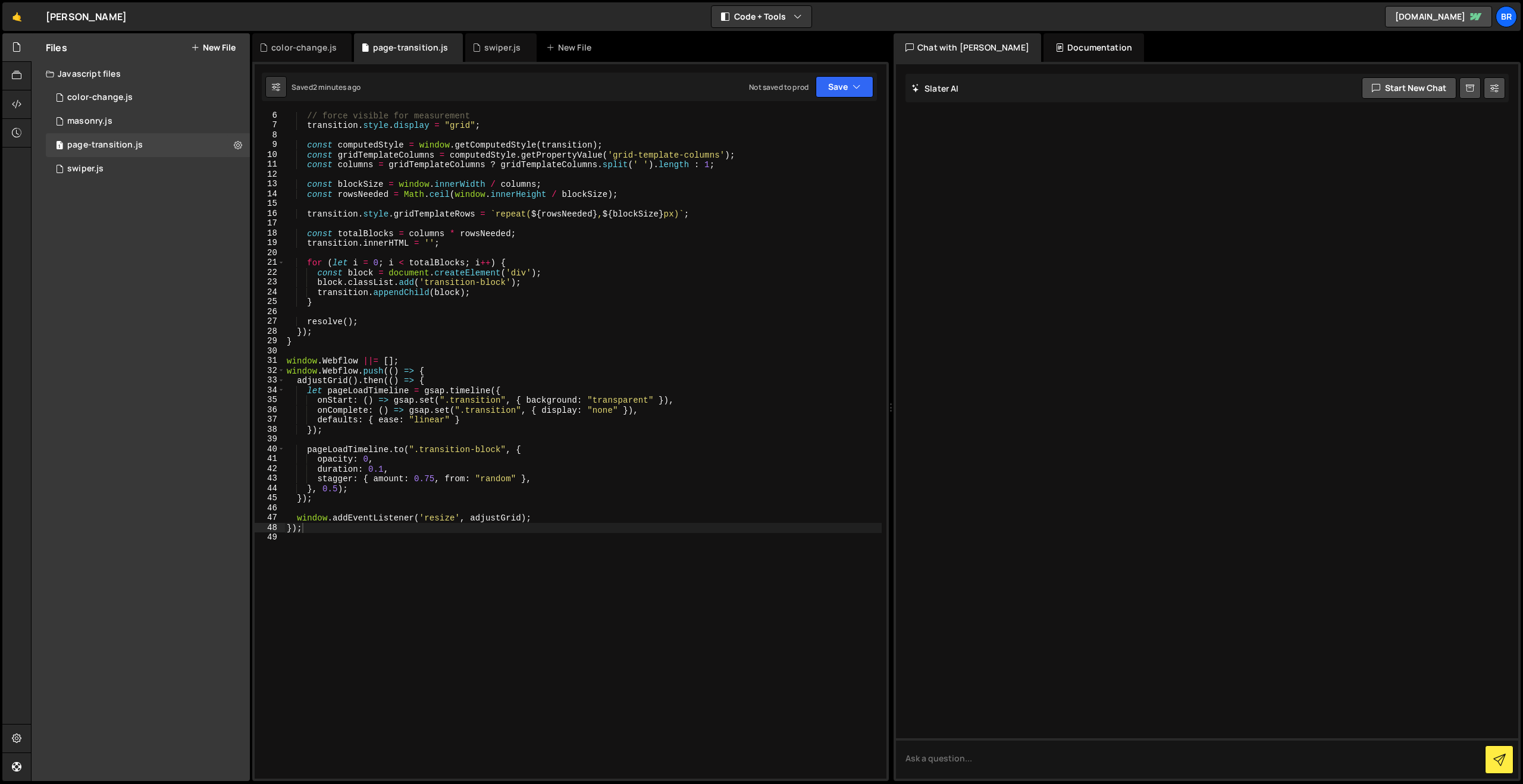
scroll to position [0, 0]
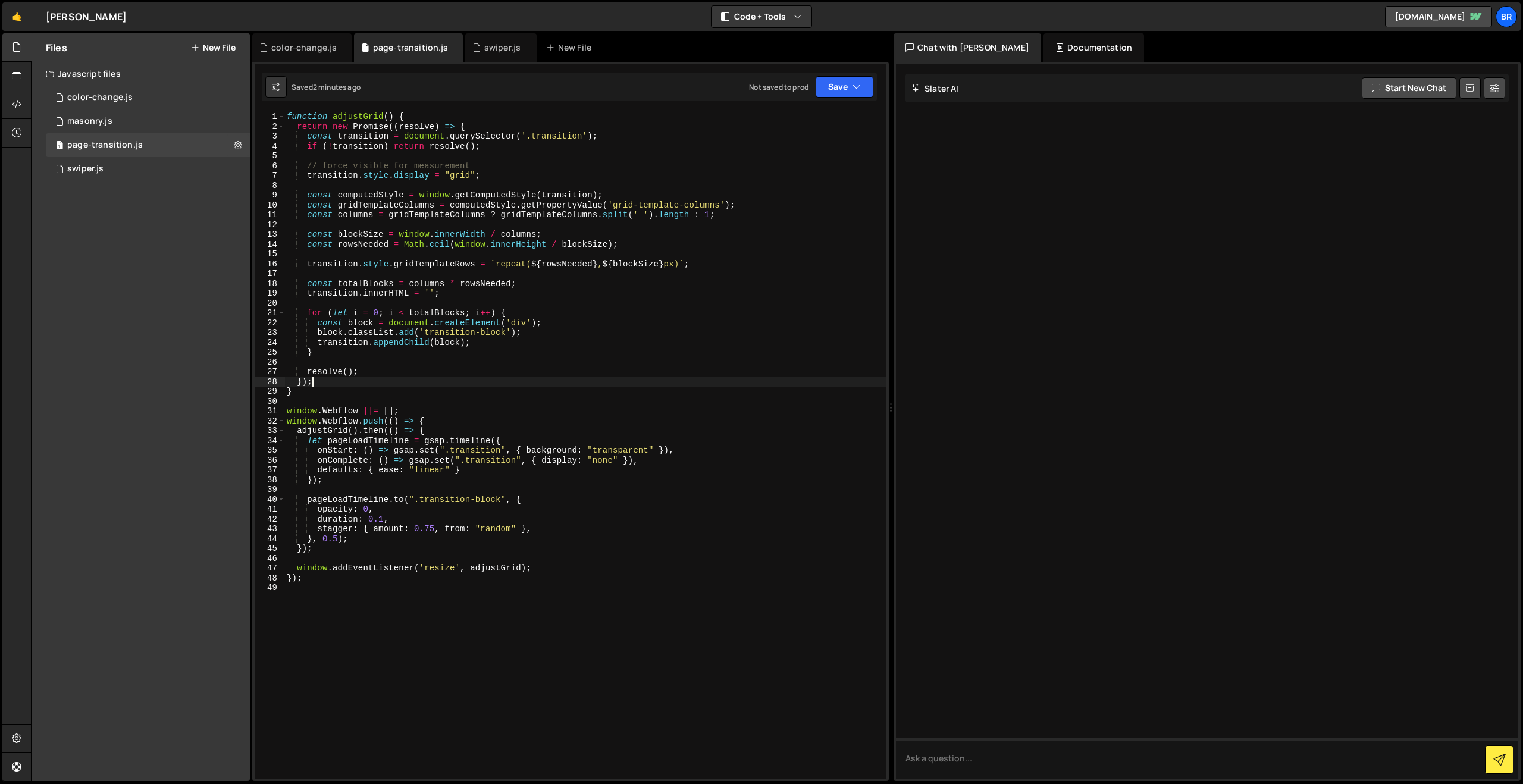
click at [659, 386] on div "function adjustGrid ( ) { return new Promise (( resolve ) => { const transition…" at bounding box center [585, 455] width 602 height 687
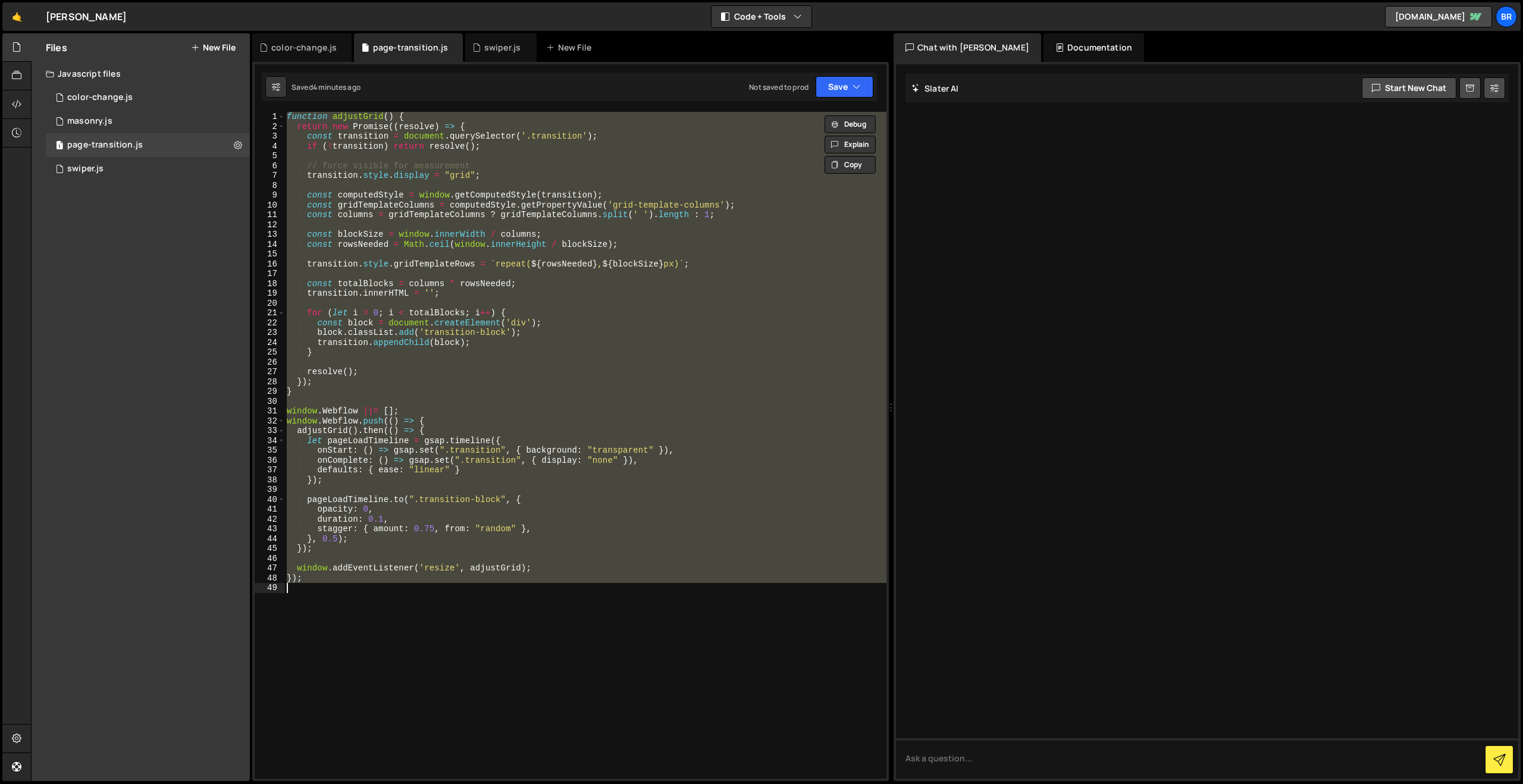
paste textarea
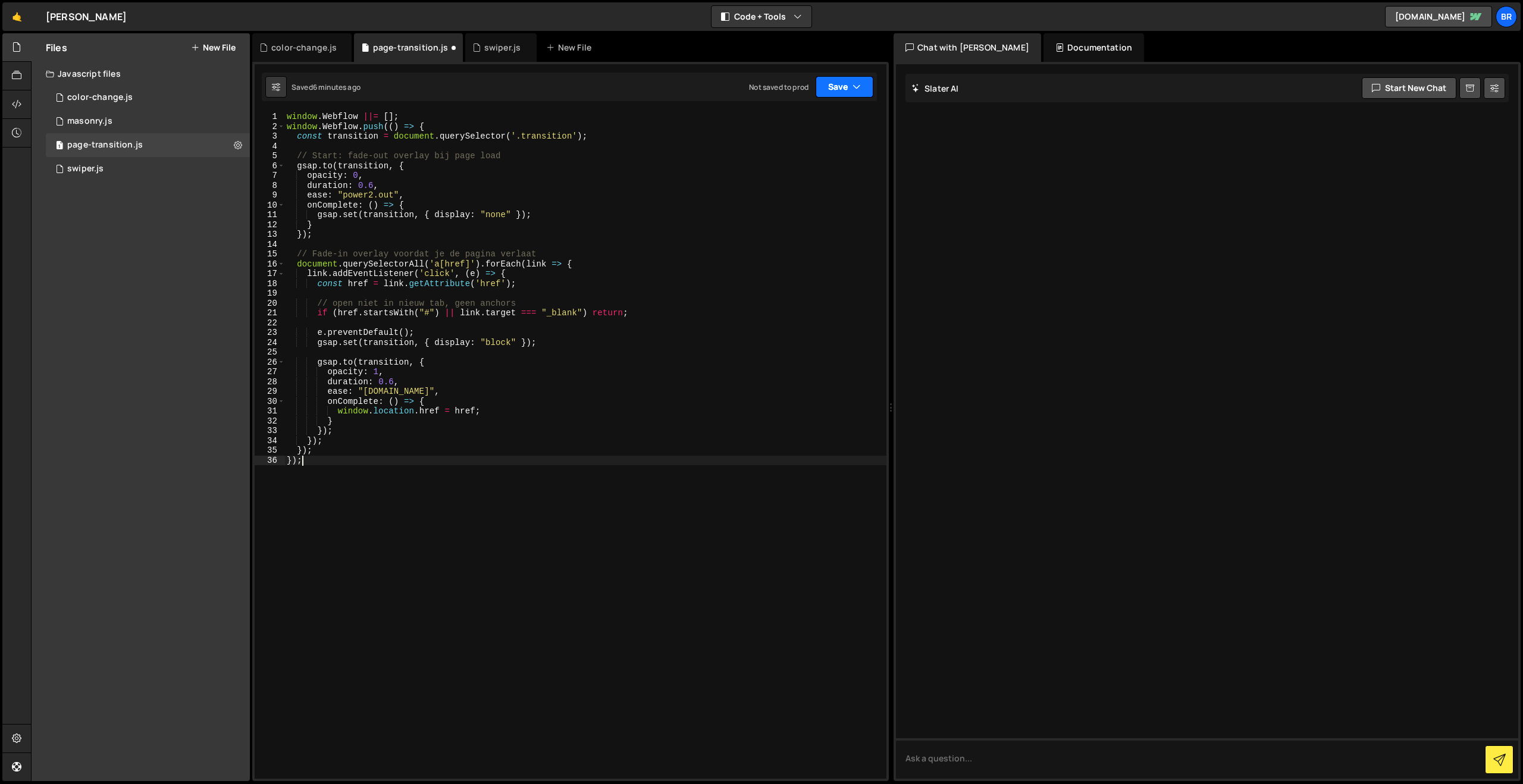
click at [861, 94] on button "Save" at bounding box center [844, 86] width 58 height 21
click at [840, 120] on div "Save to Staging S" at bounding box center [805, 116] width 124 height 12
type textarea "gsap.set(transition, { display: "block" });"
click at [497, 344] on div "window . Webflow ||= [ ] ; window . Webflow . push (( ) => { const transition =…" at bounding box center [585, 455] width 602 height 687
